Goal: Task Accomplishment & Management: Use online tool/utility

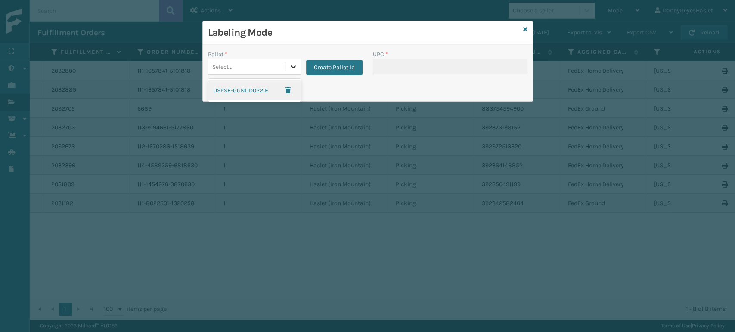
click at [296, 67] on icon at bounding box center [293, 66] width 9 height 9
click at [249, 89] on div "USPSE-GGNUD022IE" at bounding box center [254, 91] width 93 height 20
click at [245, 95] on button "Print Pallet Label" at bounding box center [243, 89] width 70 height 16
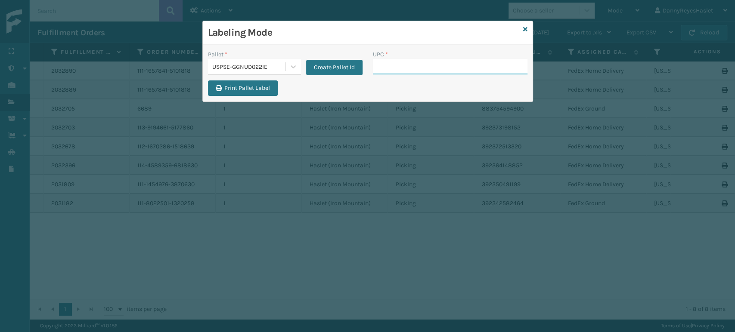
click at [385, 67] on input "UPC *" at bounding box center [450, 67] width 155 height 16
click at [294, 69] on icon at bounding box center [293, 66] width 9 height 9
click at [343, 87] on div "Print Pallet Label" at bounding box center [368, 91] width 330 height 21
click at [340, 69] on button "Create Pallet Id" at bounding box center [334, 68] width 56 height 16
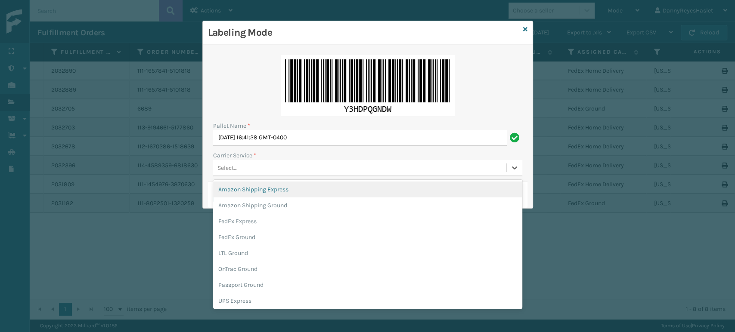
click at [306, 164] on div "Select..." at bounding box center [359, 168] width 293 height 14
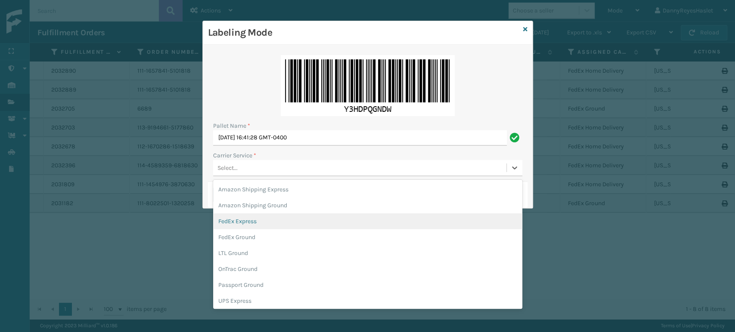
click at [259, 217] on div "FedEx Express" at bounding box center [367, 222] width 309 height 16
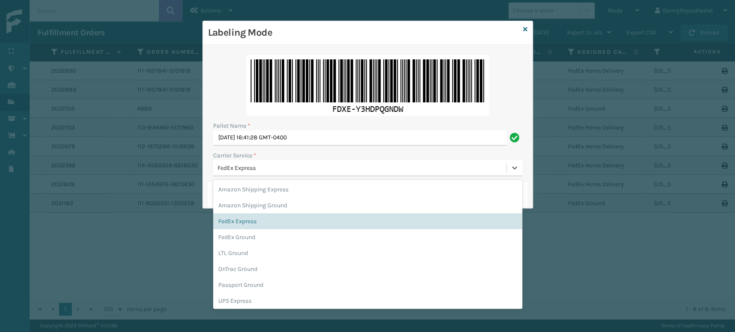
click at [292, 168] on div "FedEx Express" at bounding box center [362, 168] width 290 height 9
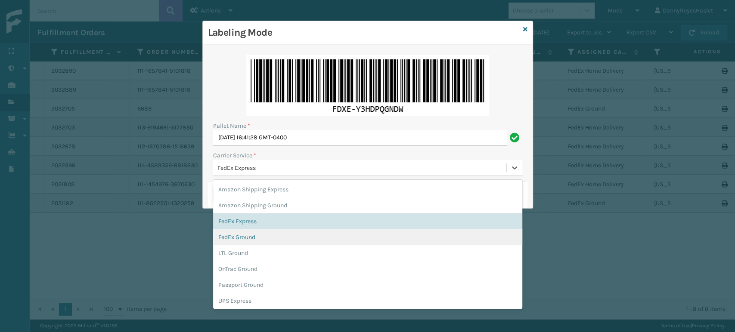
click at [255, 236] on div "FedEx Ground" at bounding box center [367, 238] width 309 height 16
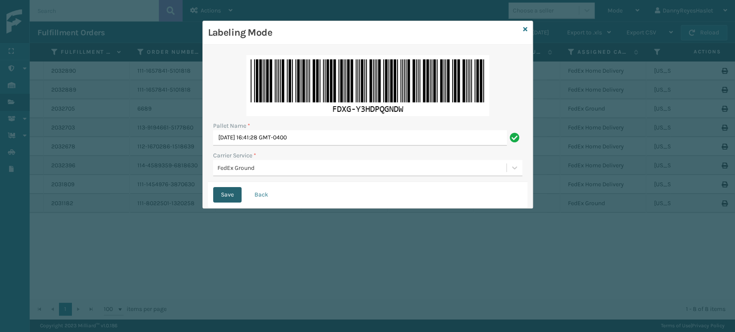
click at [224, 197] on button "Save" at bounding box center [227, 195] width 28 height 16
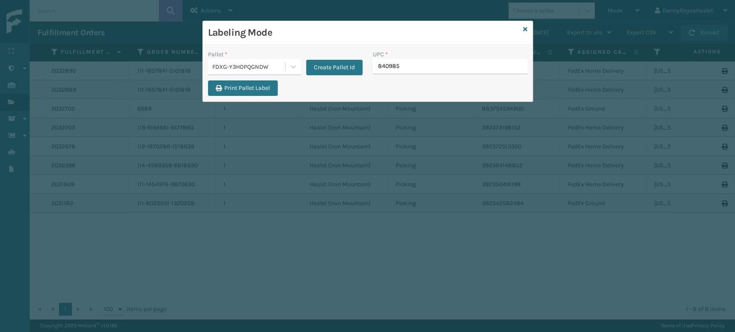
type input "8409851"
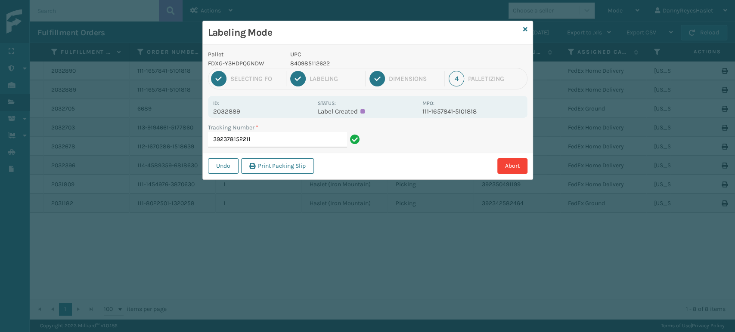
type input "392378152211"
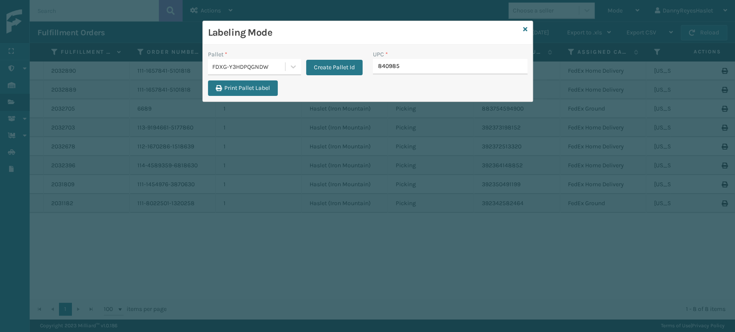
type input "8409851"
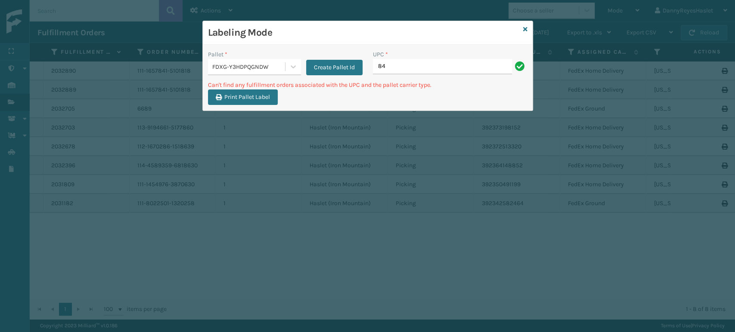
type input "8"
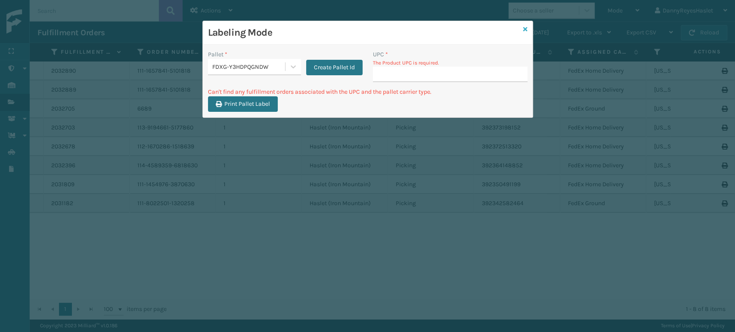
click at [526, 30] on icon at bounding box center [525, 29] width 4 height 6
